Goal: Check status

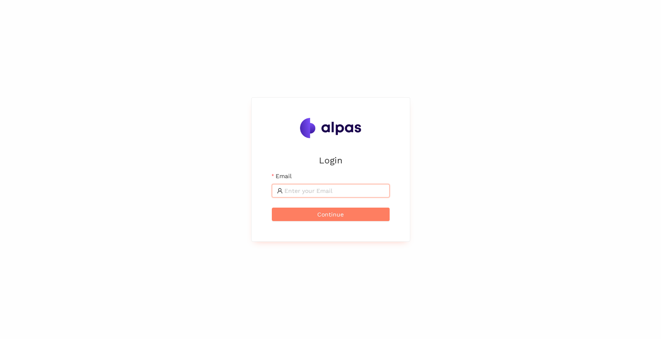
click at [358, 191] on input "Email" at bounding box center [334, 190] width 100 height 9
type input "[PERSON_NAME][EMAIL_ADDRESS][DOMAIN_NAME]"
click at [357, 214] on button "Continue" at bounding box center [331, 213] width 118 height 13
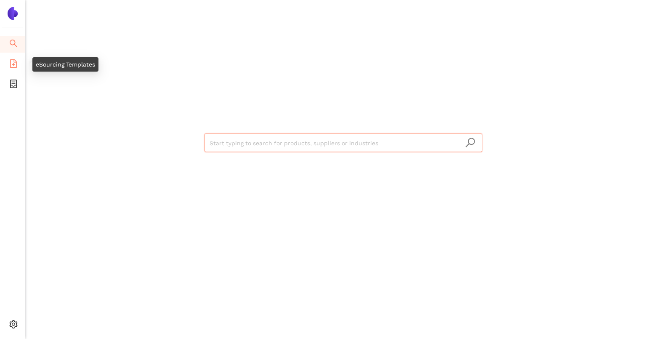
click at [11, 62] on icon "file-add" at bounding box center [13, 63] width 8 height 8
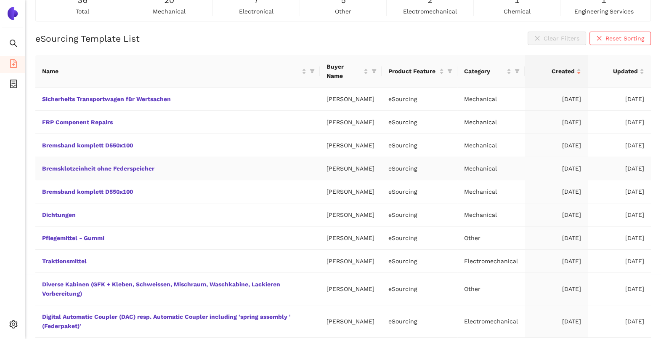
scroll to position [89, 0]
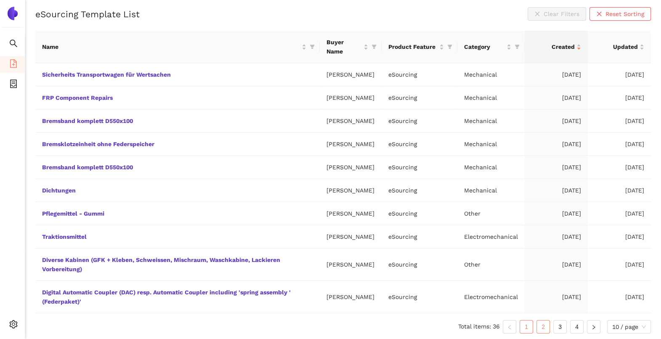
click at [542, 325] on link "2" at bounding box center [543, 326] width 13 height 13
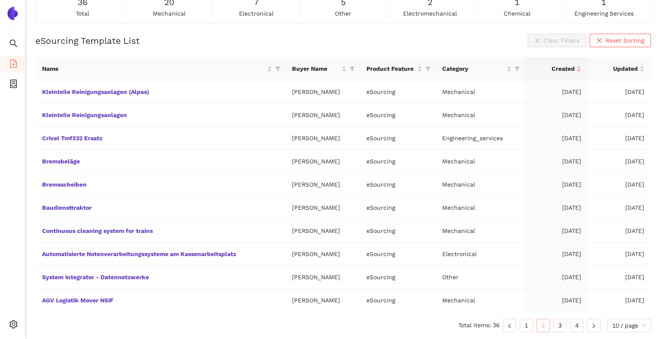
scroll to position [61, 0]
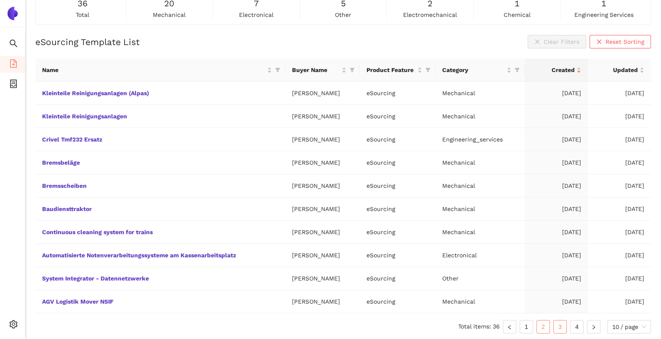
click at [562, 324] on link "3" at bounding box center [560, 326] width 13 height 13
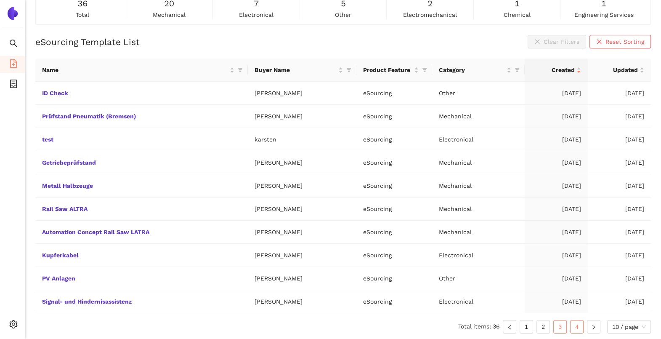
click at [576, 326] on link "4" at bounding box center [577, 326] width 13 height 13
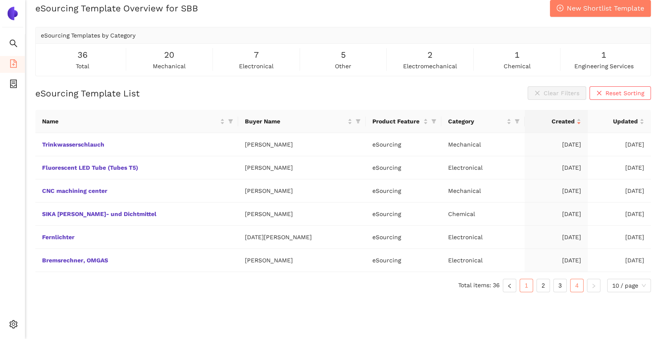
click at [526, 282] on link "1" at bounding box center [526, 285] width 13 height 13
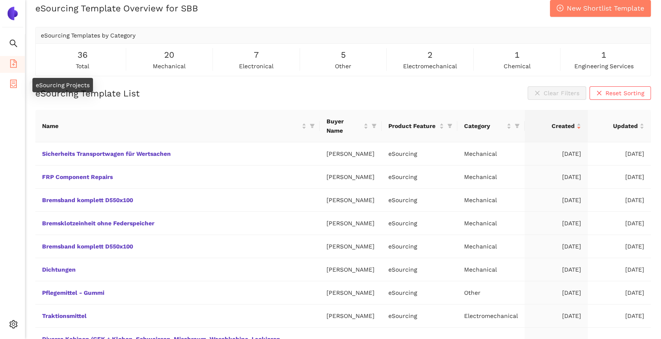
click at [13, 81] on icon "container" at bounding box center [13, 84] width 7 height 8
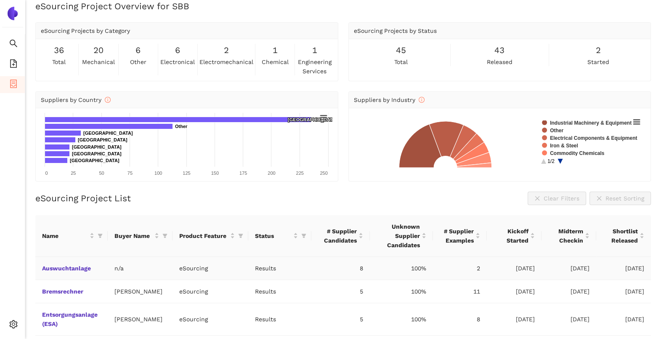
scroll to position [222, 0]
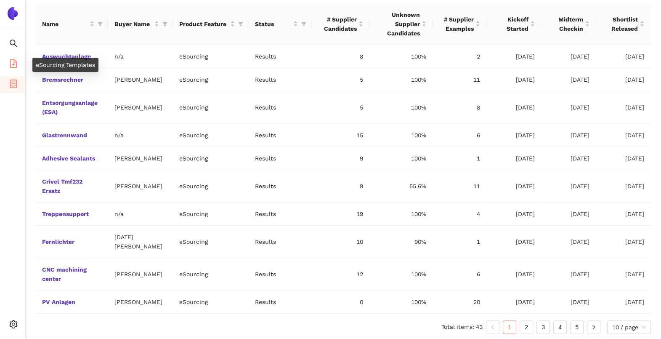
click at [13, 59] on icon "file-add" at bounding box center [13, 63] width 7 height 8
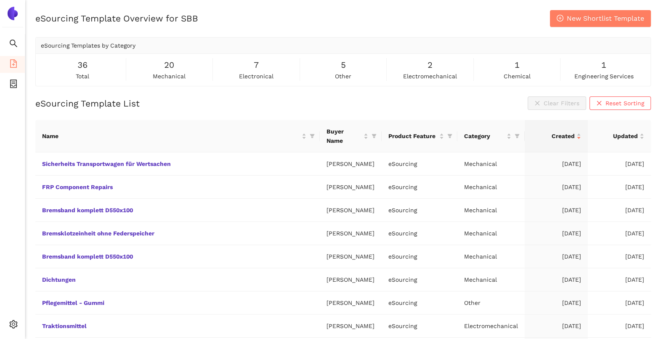
click at [399, 24] on div "eSourcing Template Overview for SBB New Shortlist Template" at bounding box center [343, 18] width 616 height 17
click at [14, 82] on icon "container" at bounding box center [13, 84] width 8 height 8
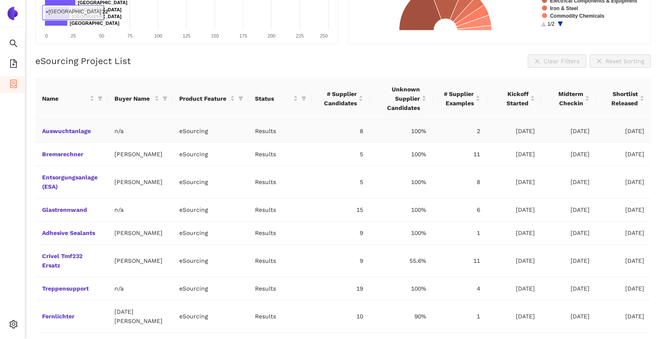
scroll to position [158, 0]
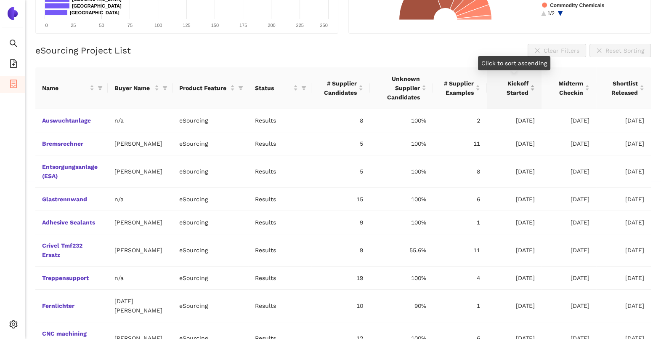
click at [532, 90] on div "Kickoff Started" at bounding box center [514, 88] width 41 height 19
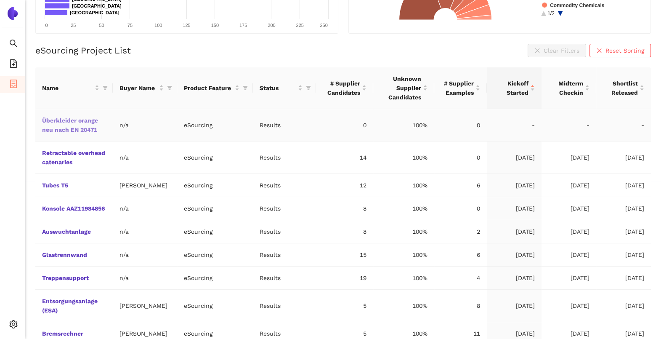
click at [0, 0] on link "Überkleider orange neu nach EN 20471" at bounding box center [0, 0] width 0 height 0
